Goal: Transaction & Acquisition: Purchase product/service

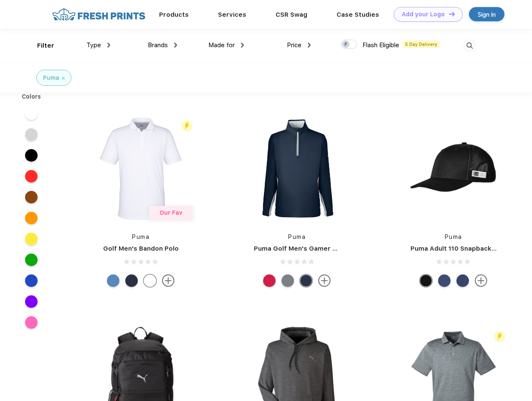
scroll to position [0, 0]
click at [425, 14] on link "Add your Logo Design Tool" at bounding box center [428, 14] width 69 height 15
click at [0, 0] on div "Design Tool" at bounding box center [0, 0] width 0 height 0
click at [448, 14] on link "Add your Logo Design Tool" at bounding box center [428, 14] width 69 height 15
click at [40, 46] on div "Filter" at bounding box center [45, 46] width 17 height 10
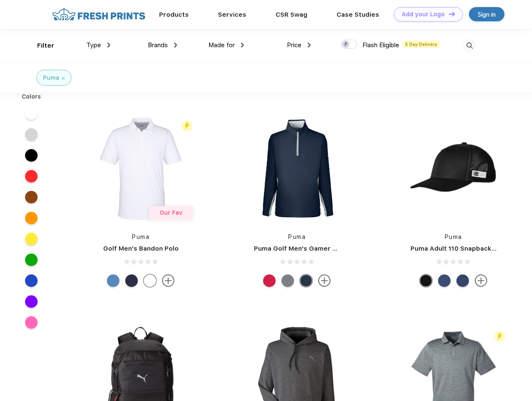
click at [99, 45] on span "Type" at bounding box center [93, 45] width 15 height 8
click at [163, 45] on span "Brands" at bounding box center [158, 45] width 20 height 8
click at [226, 45] on span "Made for" at bounding box center [221, 45] width 26 height 8
click at [299, 45] on span "Price" at bounding box center [294, 45] width 15 height 8
click at [349, 45] on div at bounding box center [349, 44] width 16 height 9
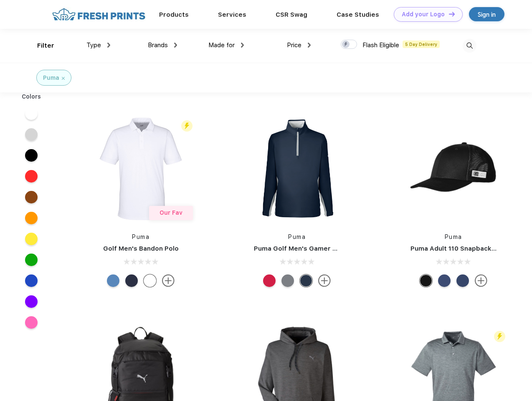
click at [346, 45] on input "checkbox" at bounding box center [343, 41] width 5 height 5
click at [470, 46] on img at bounding box center [470, 46] width 14 height 14
